Goal: Task Accomplishment & Management: Use online tool/utility

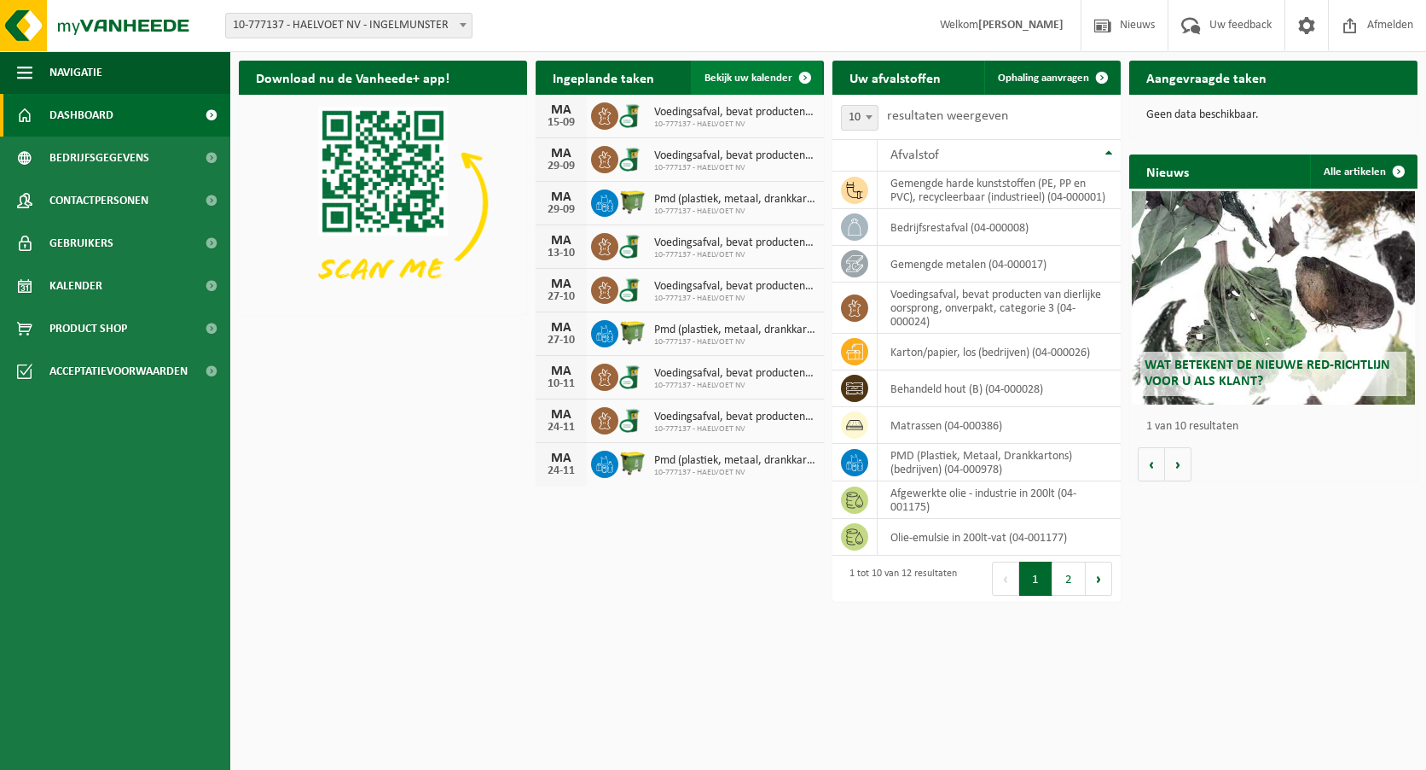
click at [803, 76] on span at bounding box center [805, 78] width 34 height 34
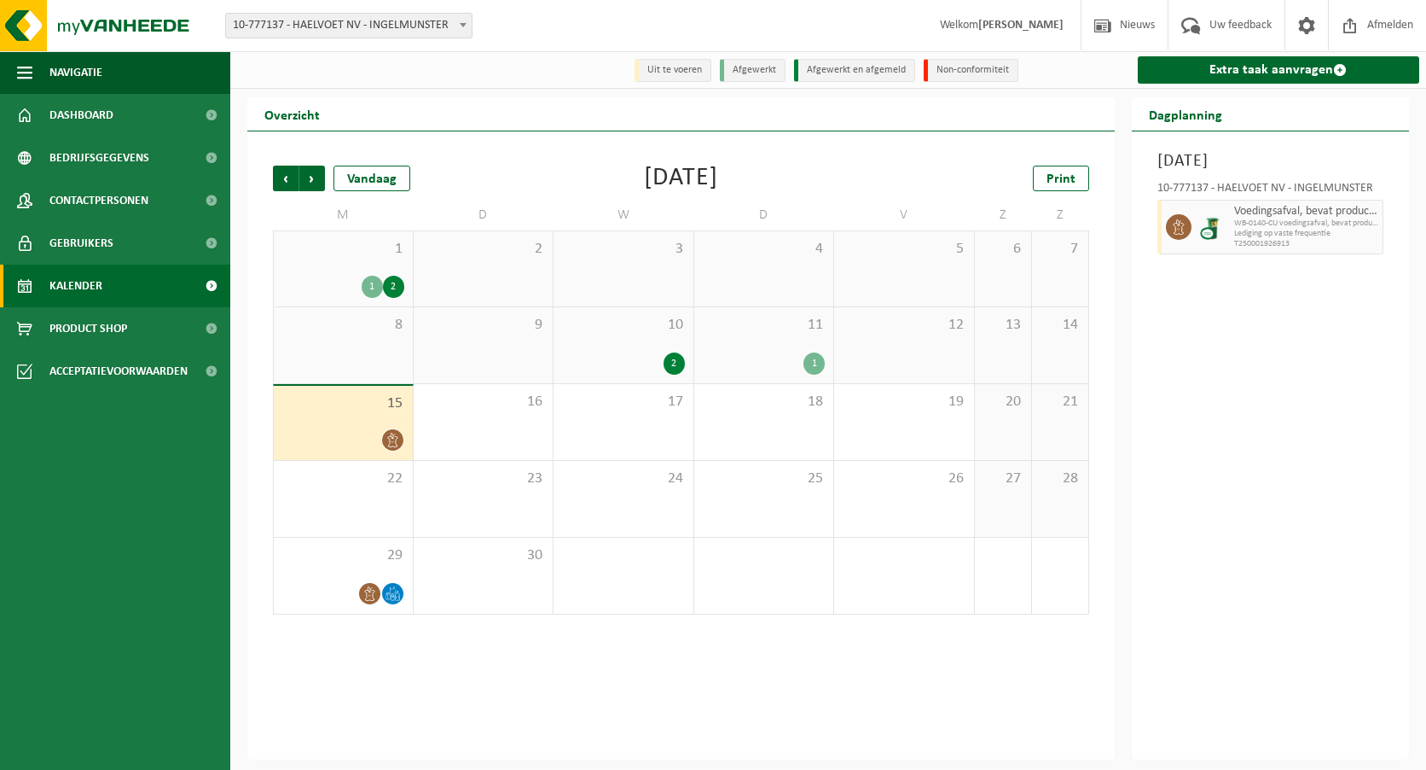
click at [660, 355] on div "2" at bounding box center [623, 363] width 123 height 22
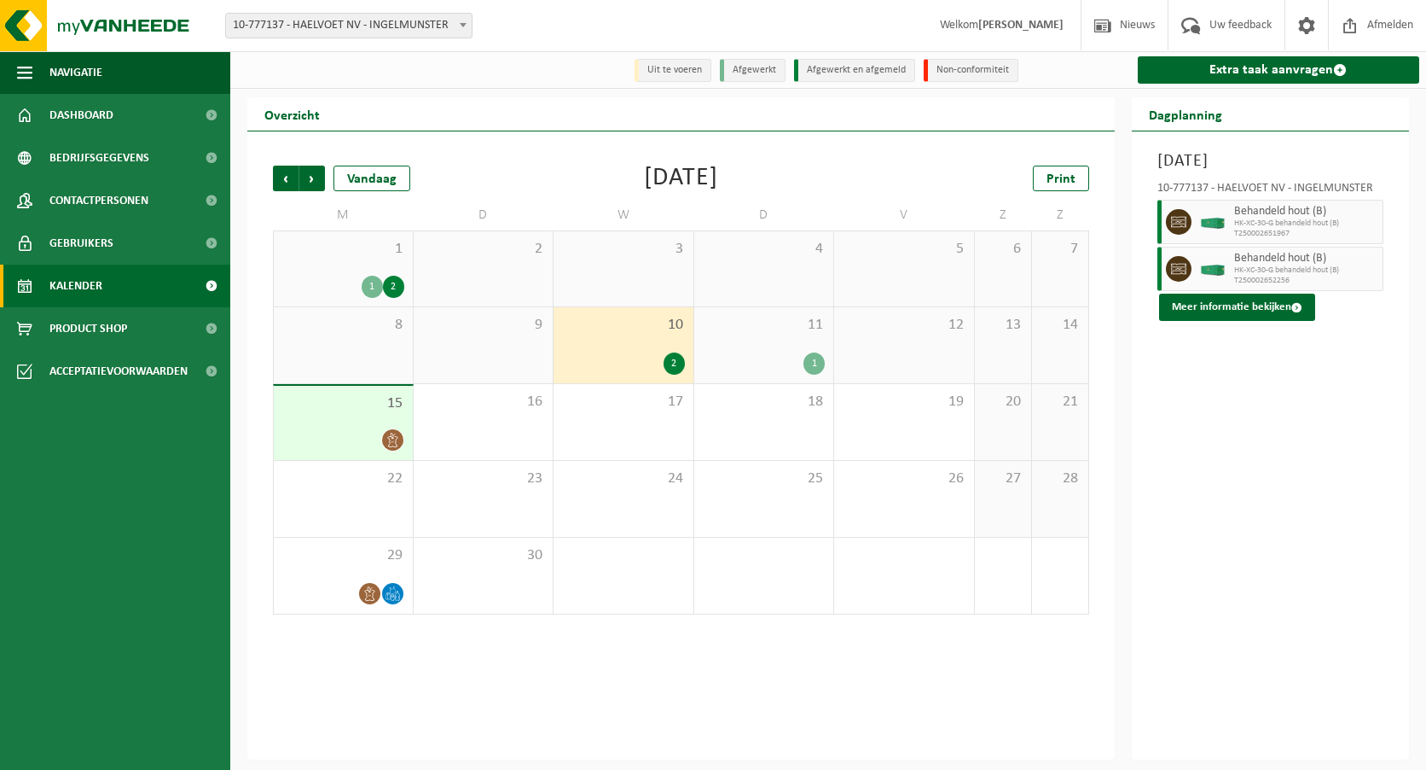
click at [746, 344] on div "11 1" at bounding box center [764, 345] width 140 height 76
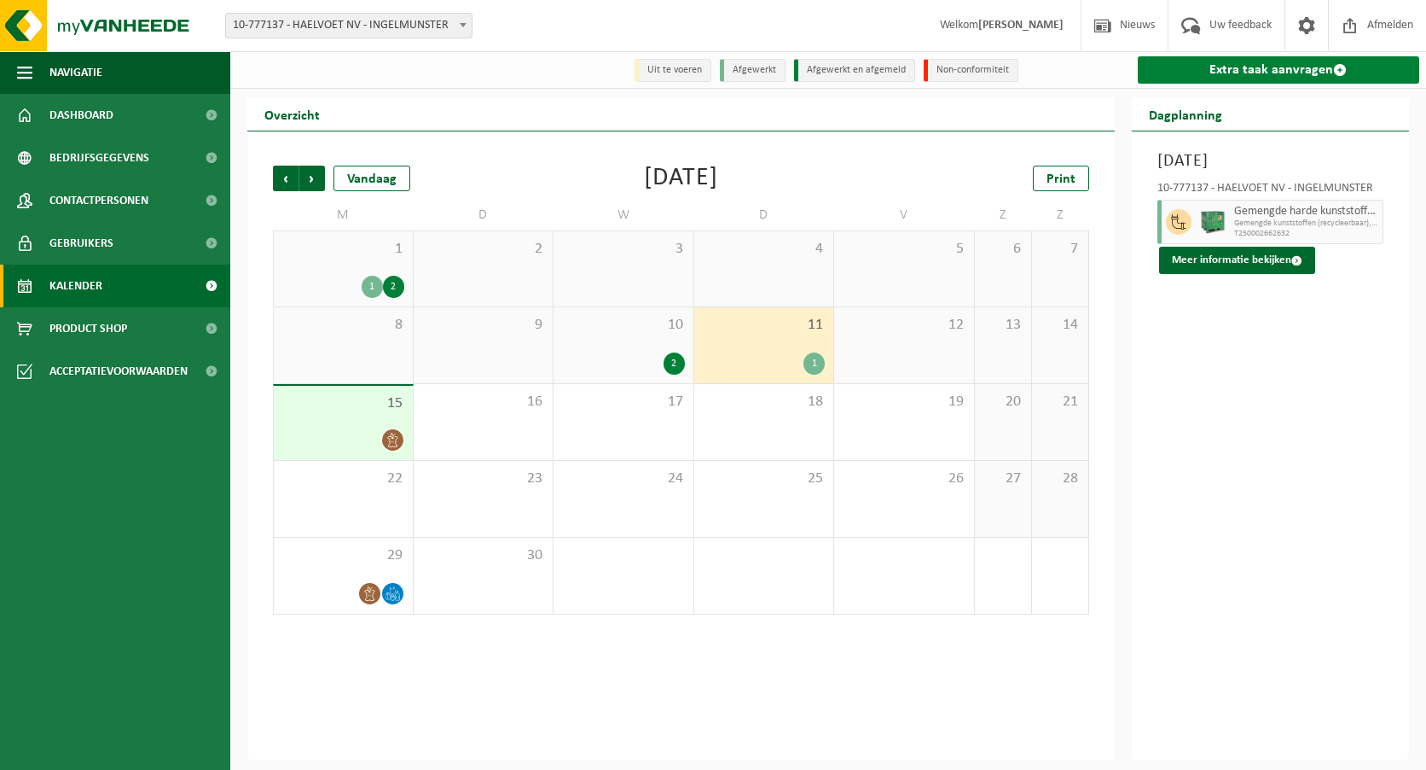
click at [1283, 66] on link "Extra taak aanvragen" at bounding box center [1279, 69] width 282 height 27
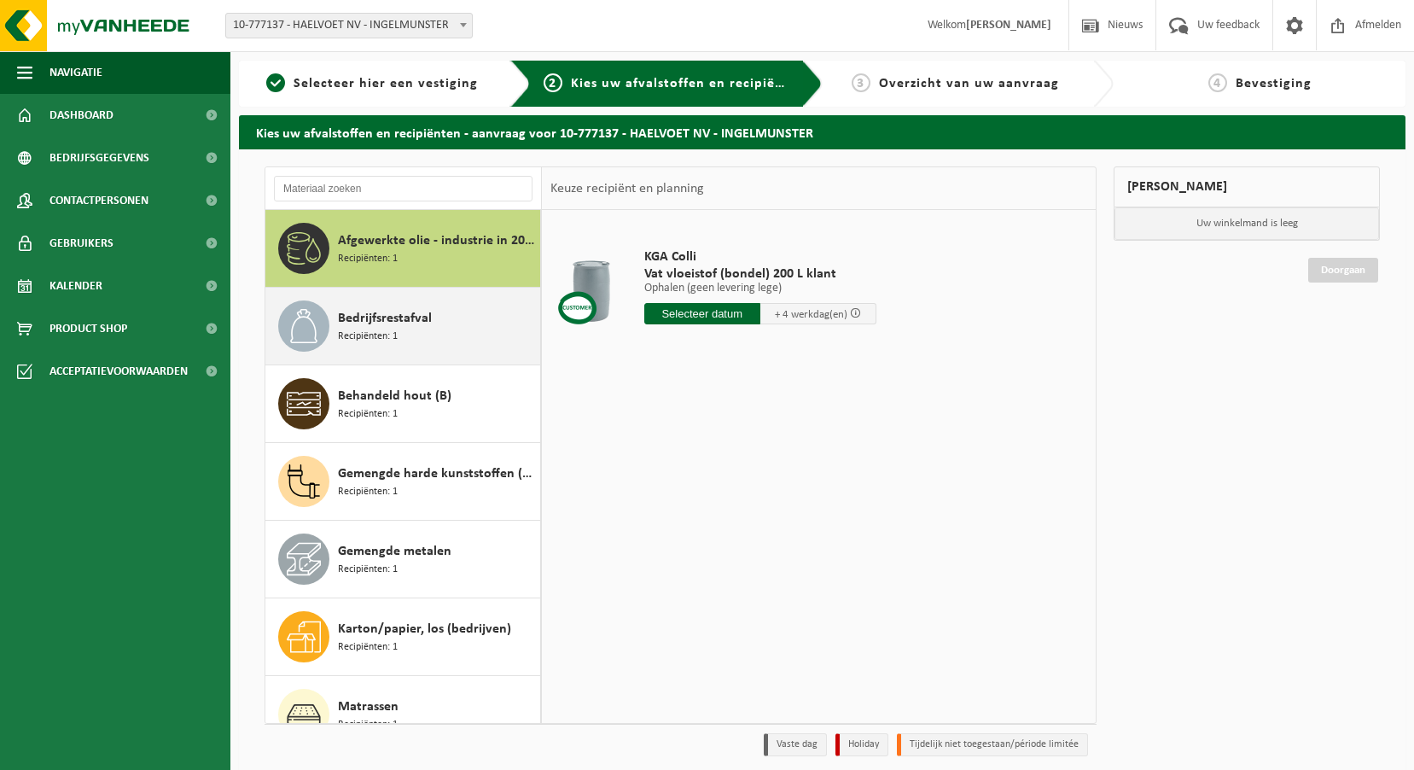
click at [434, 330] on div "Bedrijfsrestafval Recipiënten: 1" at bounding box center [437, 325] width 198 height 51
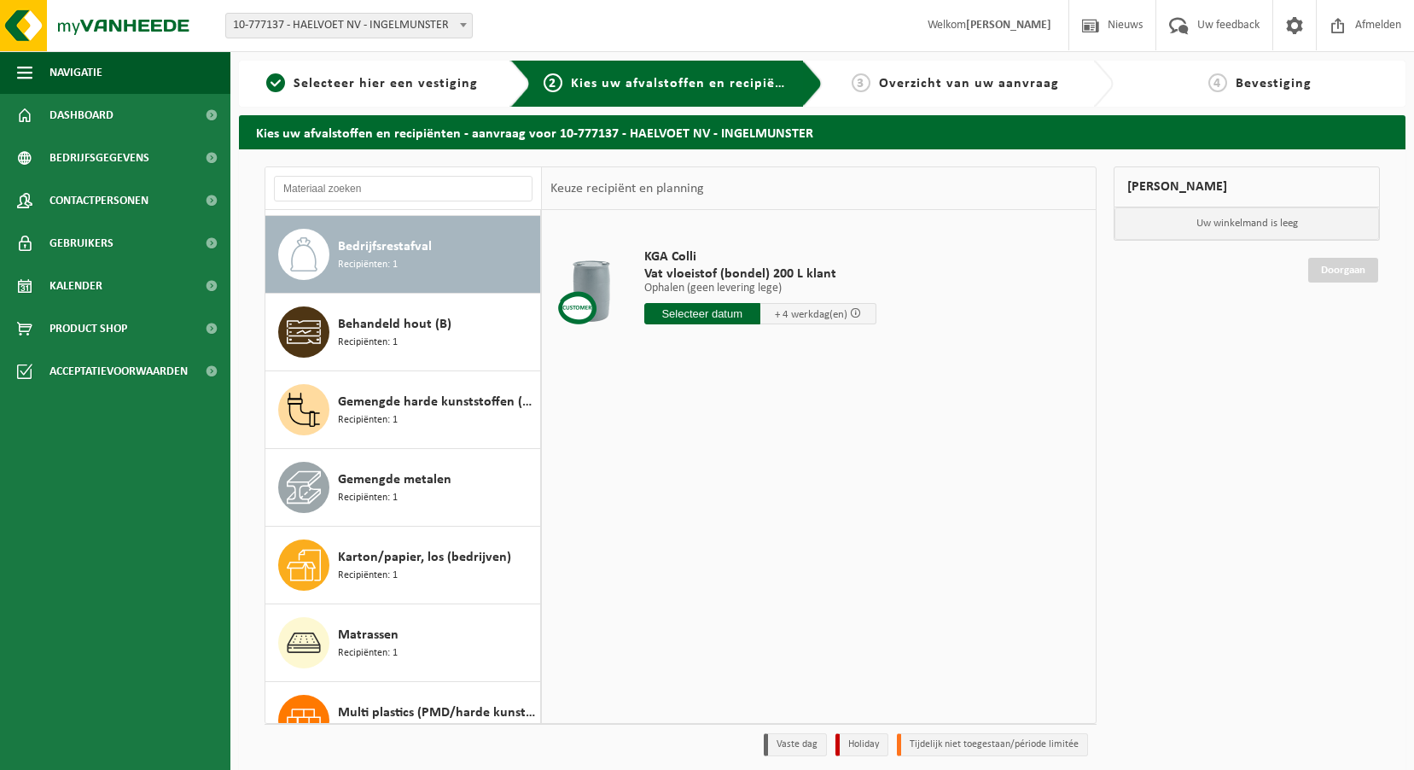
scroll to position [78, 0]
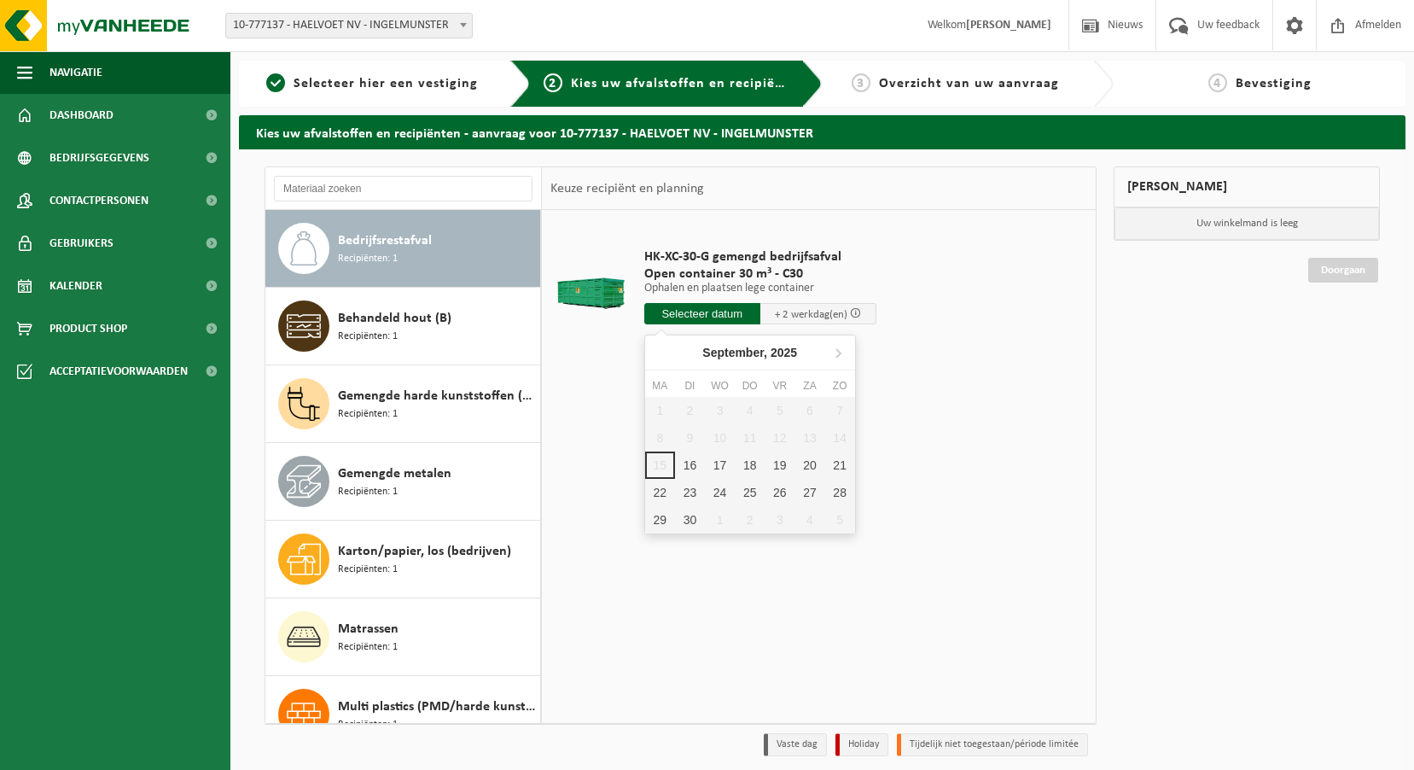
click at [659, 307] on input "text" at bounding box center [702, 313] width 116 height 21
click at [694, 460] on div "16" at bounding box center [690, 464] width 30 height 27
type input "Van 2025-09-16"
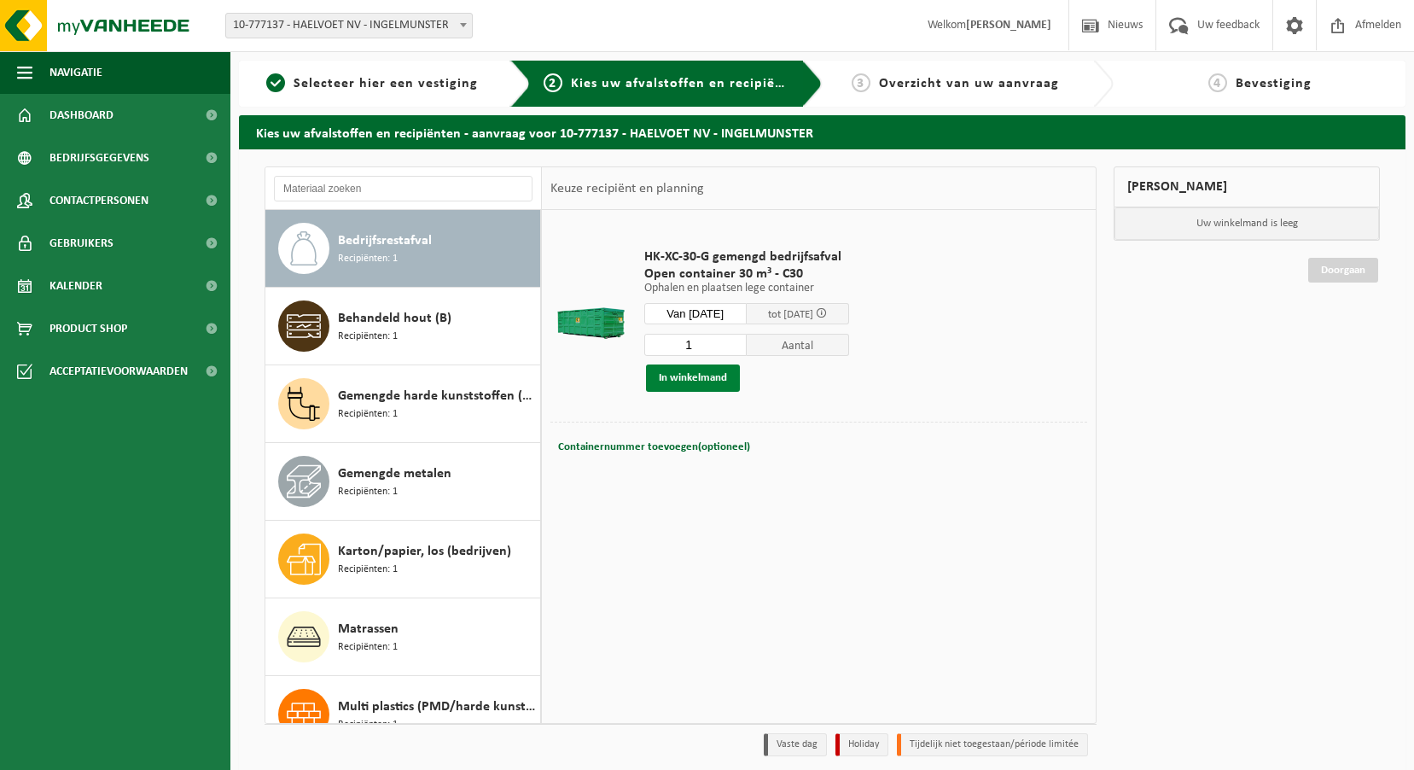
click at [698, 380] on button "In winkelmand" at bounding box center [693, 377] width 94 height 27
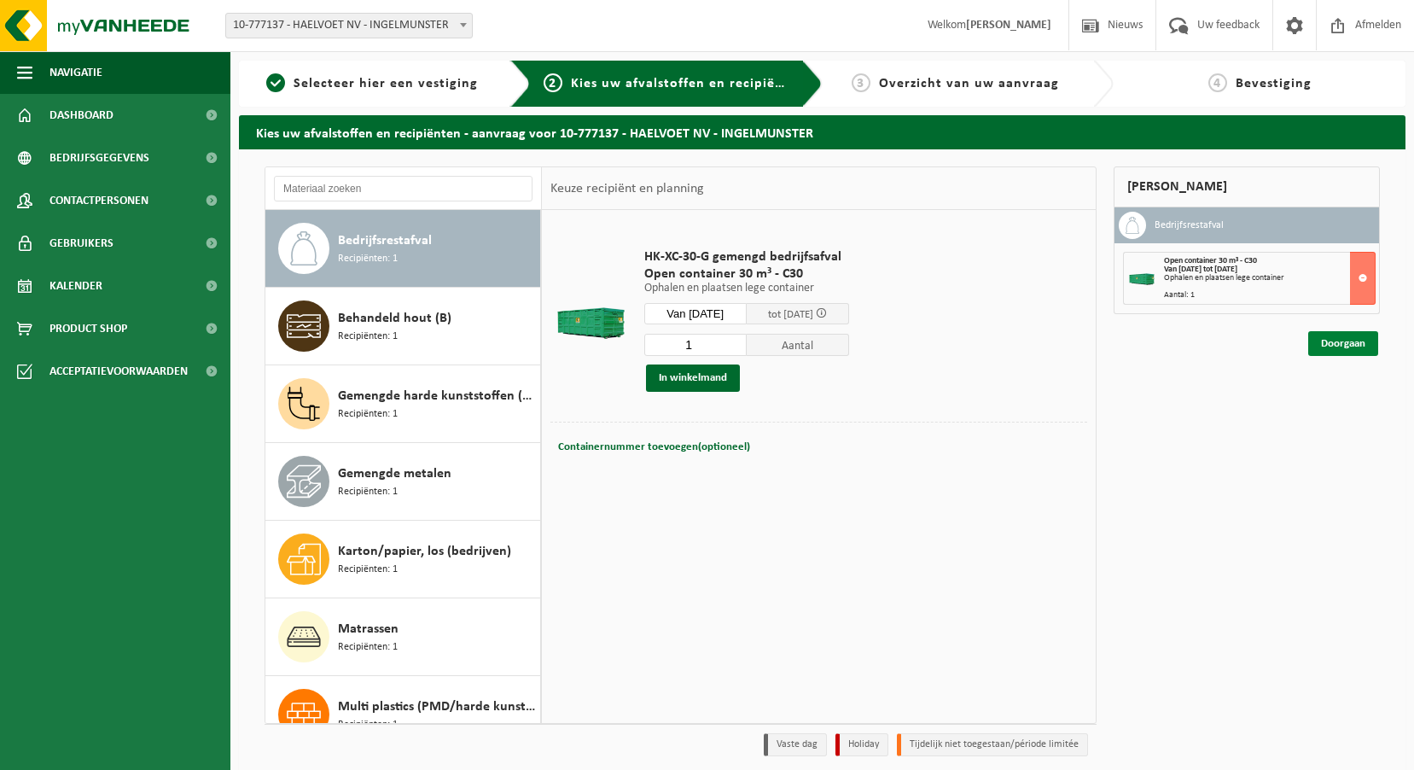
click at [1328, 346] on link "Doorgaan" at bounding box center [1343, 343] width 70 height 25
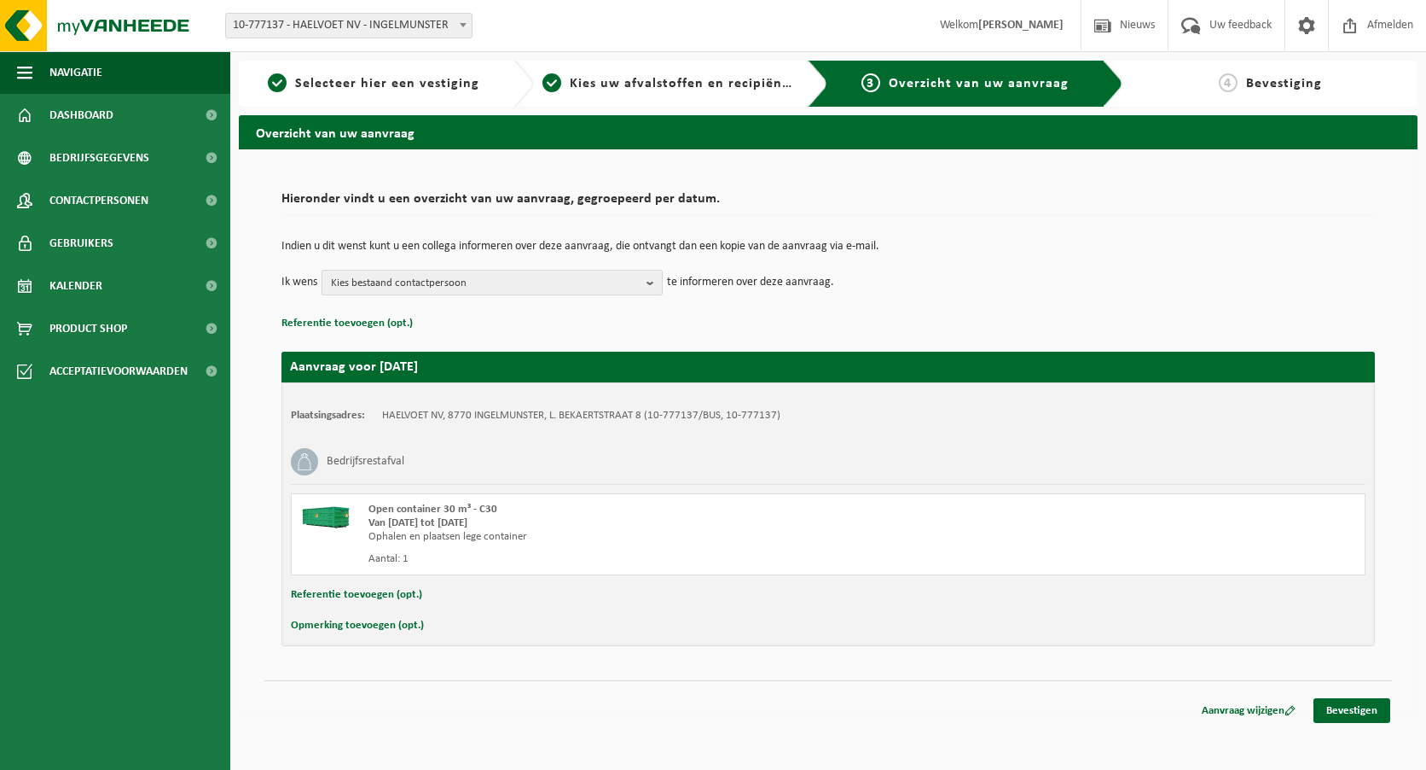
click at [648, 276] on b "button" at bounding box center [654, 282] width 15 height 24
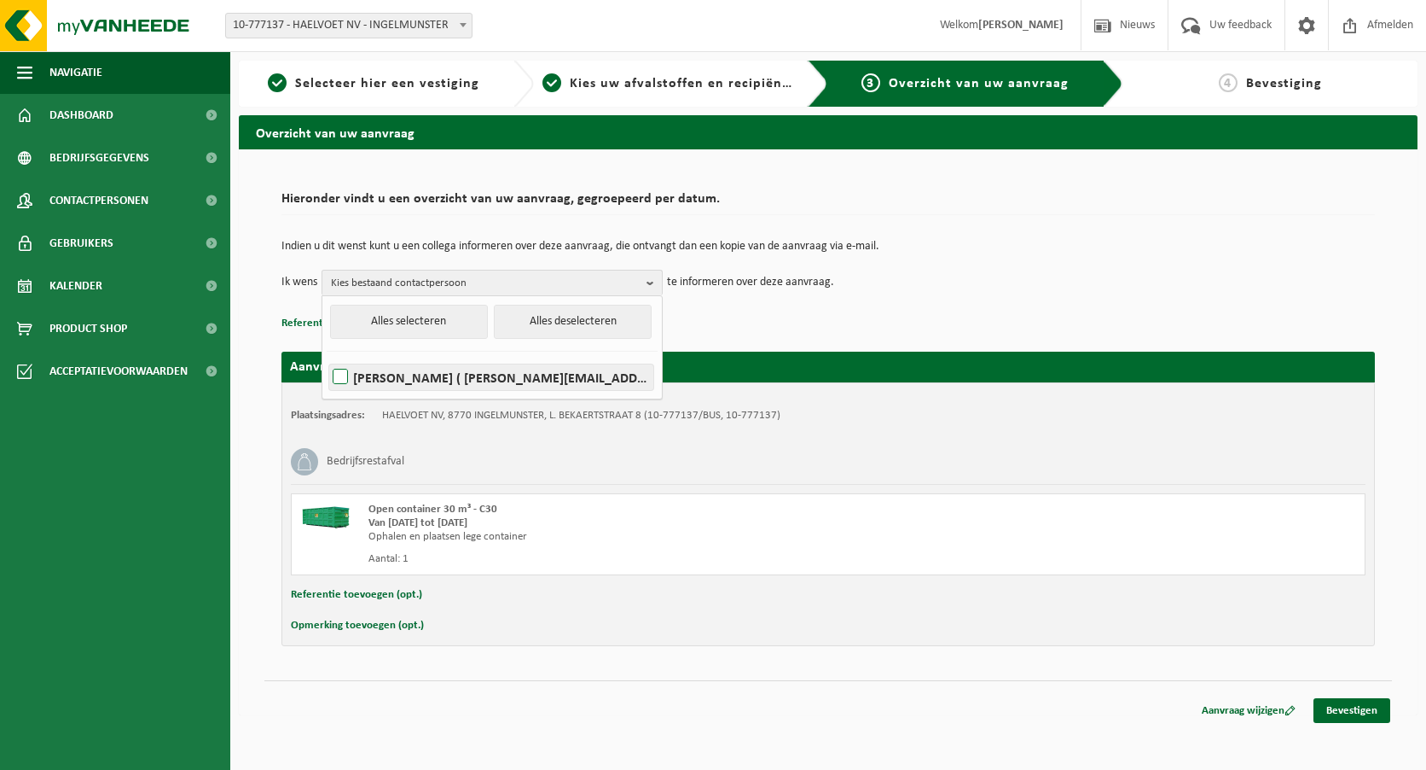
click at [633, 377] on label "NICOLAS COTTENIER ( nicolas.cottenier@haelvoet.com )" at bounding box center [491, 377] width 324 height 26
click at [327, 356] on input "NICOLAS COTTENIER ( nicolas.cottenier@haelvoet.com )" at bounding box center [326, 355] width 1 height 1
checkbox input "true"
click at [823, 406] on div "Plaatsingsadres: HAELVOET NV, 8770 INGELMUNSTER, L. BEKAERTSTRAAT 8 (10-777137/…" at bounding box center [829, 514] width 1094 height 264
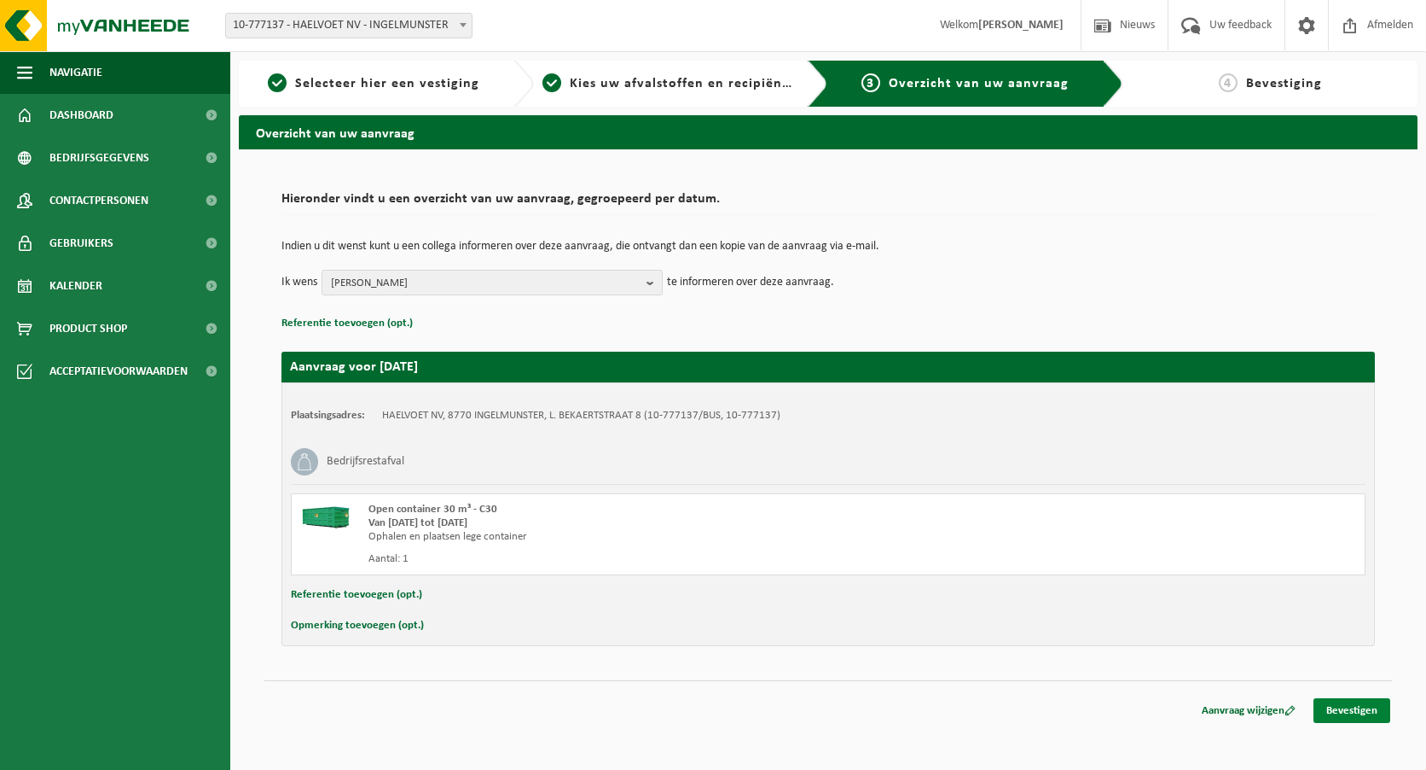
click at [1340, 706] on link "Bevestigen" at bounding box center [1352, 710] width 77 height 25
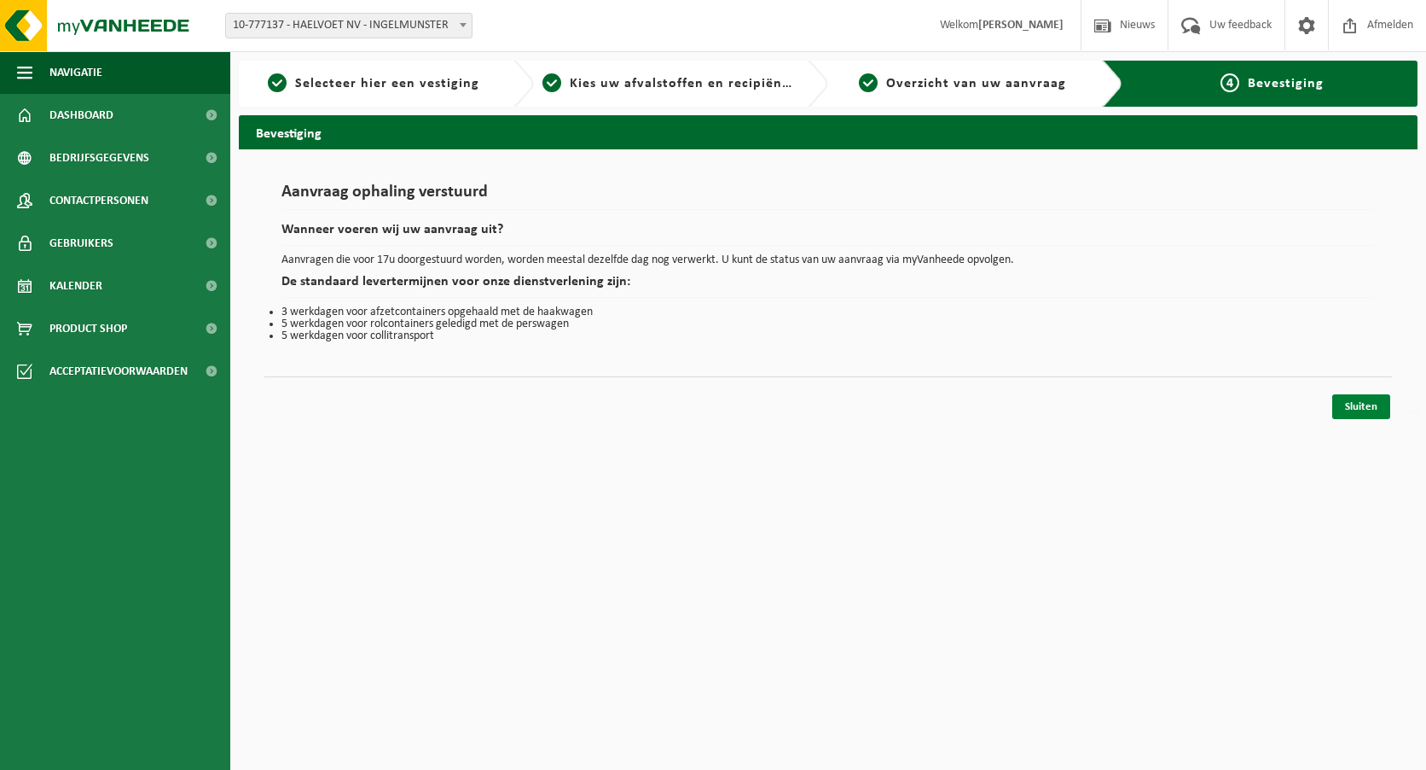
click at [1356, 403] on link "Sluiten" at bounding box center [1362, 406] width 58 height 25
